Goal: Find specific page/section: Find specific page/section

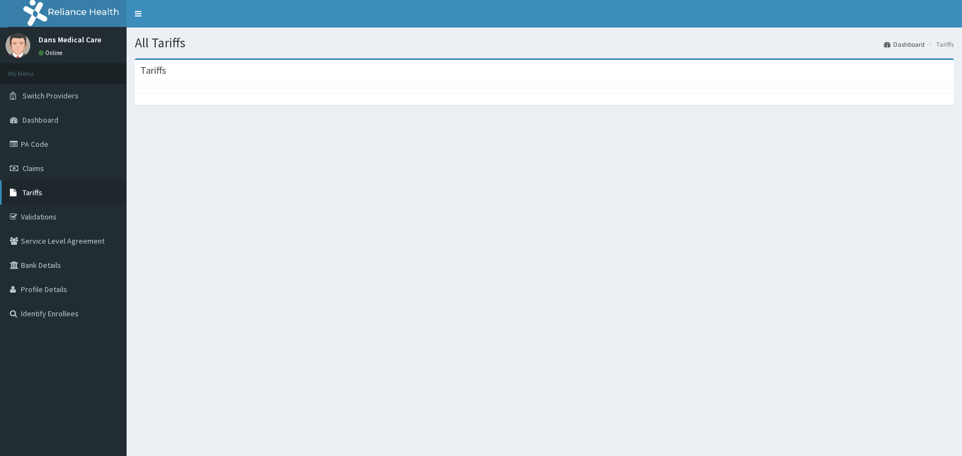
click at [32, 192] on span "Tariffs" at bounding box center [33, 193] width 20 height 10
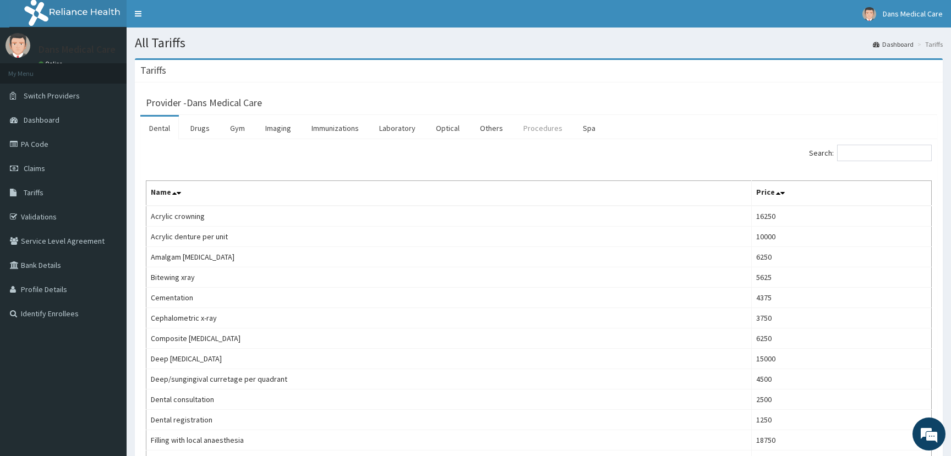
click at [538, 126] on link "Procedures" at bounding box center [543, 128] width 57 height 23
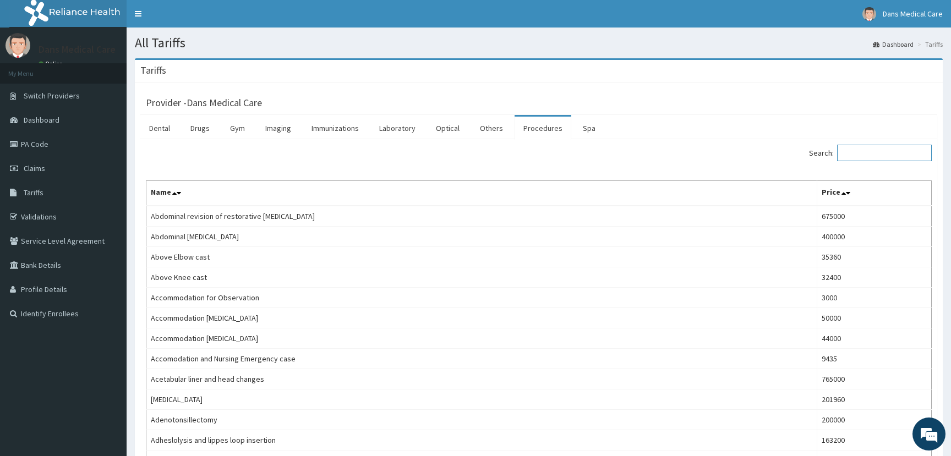
click at [895, 154] on input "Search:" at bounding box center [884, 153] width 95 height 17
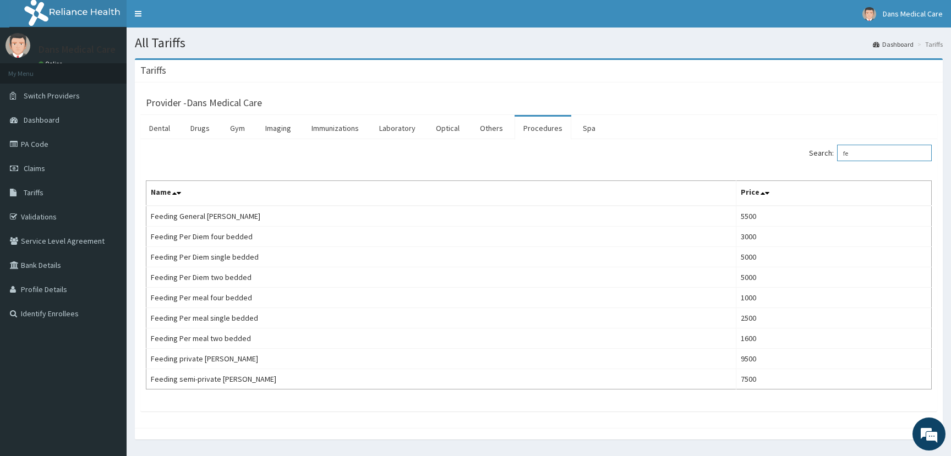
type input "f"
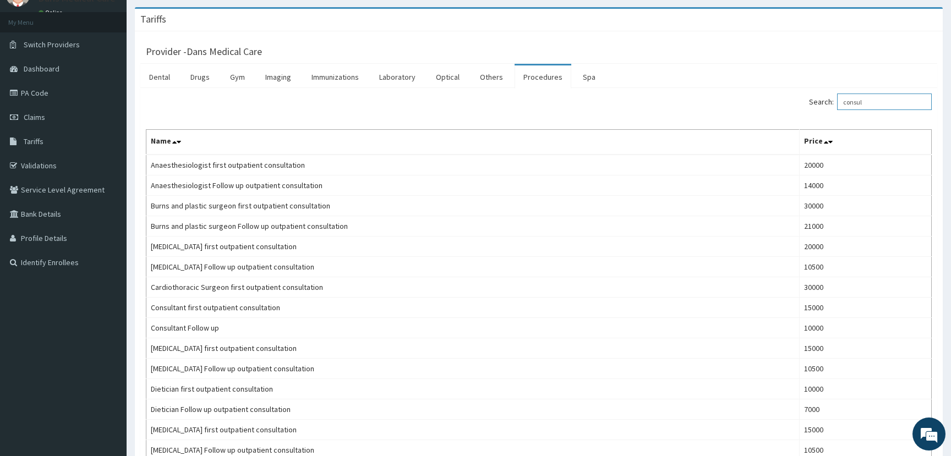
scroll to position [29, 0]
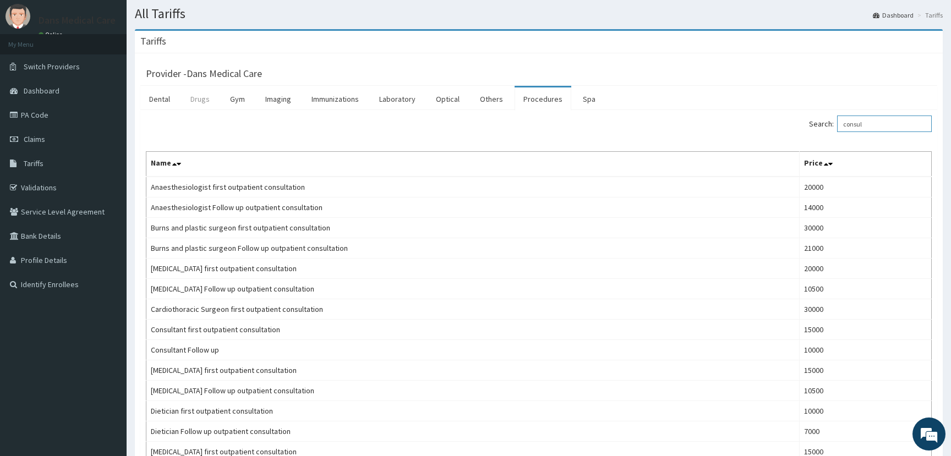
type input "consul"
click at [206, 100] on link "Drugs" at bounding box center [200, 99] width 37 height 23
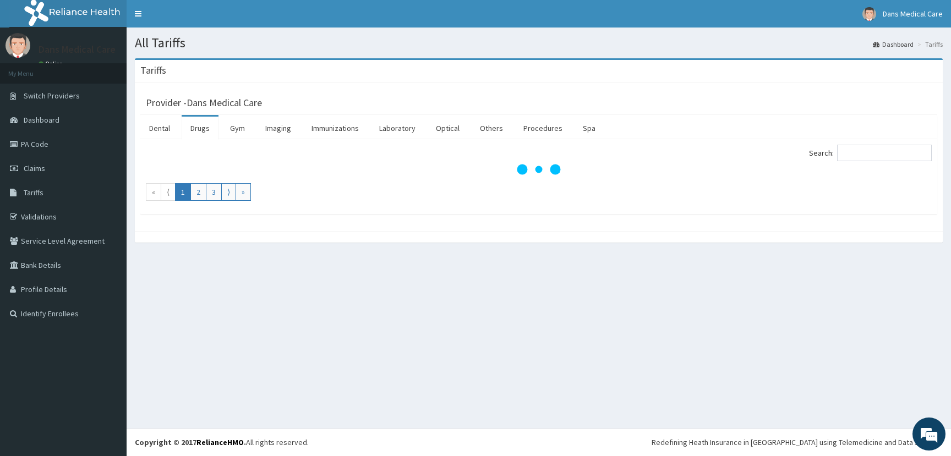
scroll to position [0, 0]
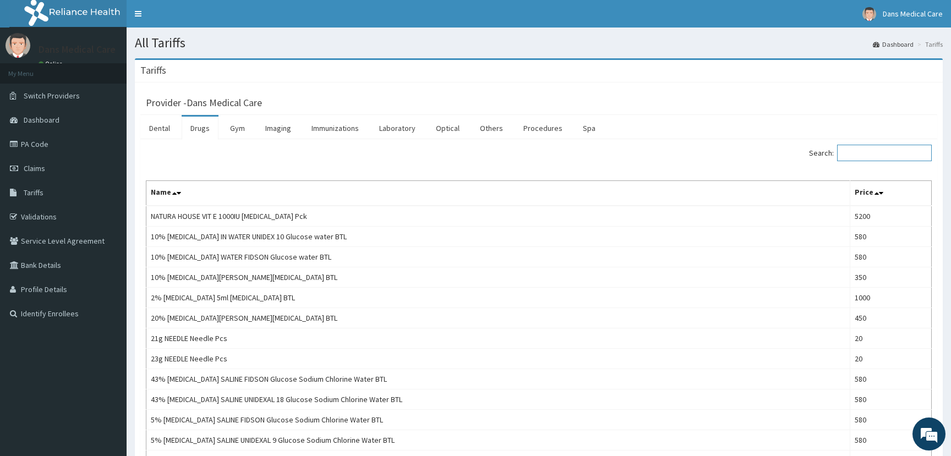
click at [896, 159] on input "Search:" at bounding box center [884, 153] width 95 height 17
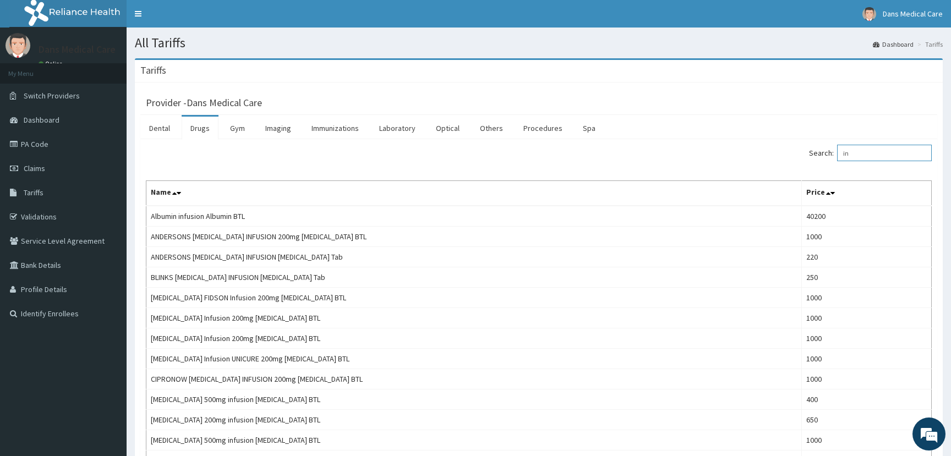
type input "i"
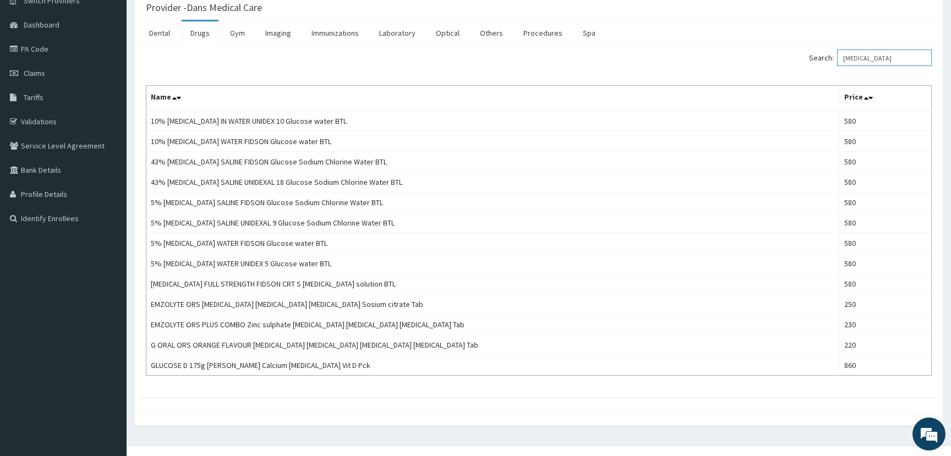
scroll to position [115, 0]
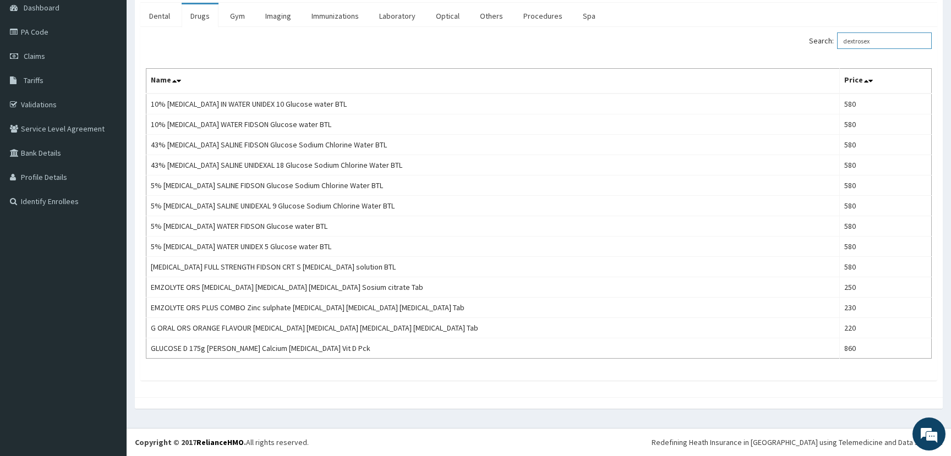
type input "dextrosex"
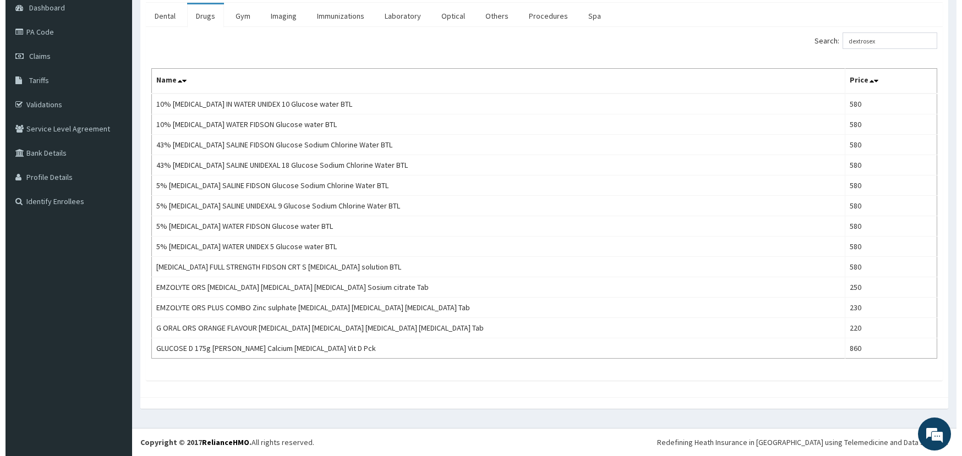
scroll to position [0, 0]
